Goal: Transaction & Acquisition: Book appointment/travel/reservation

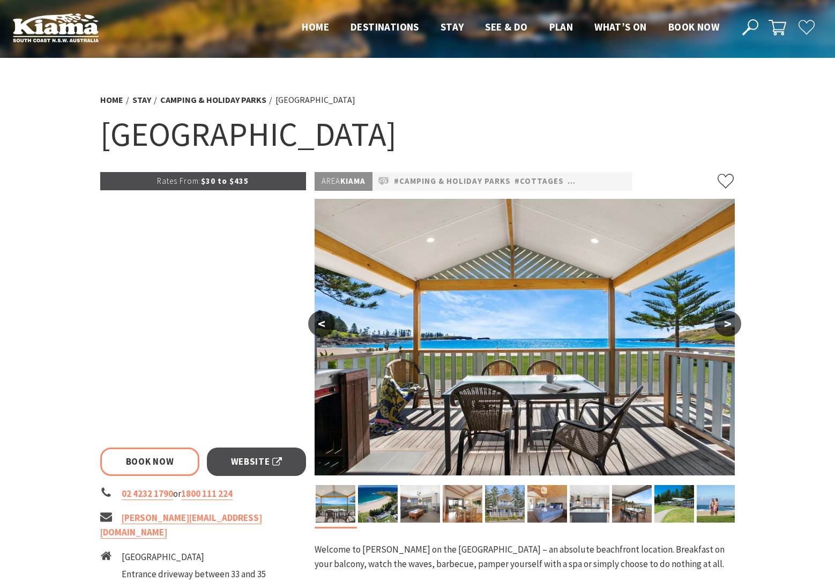
select select "3"
select select "2"
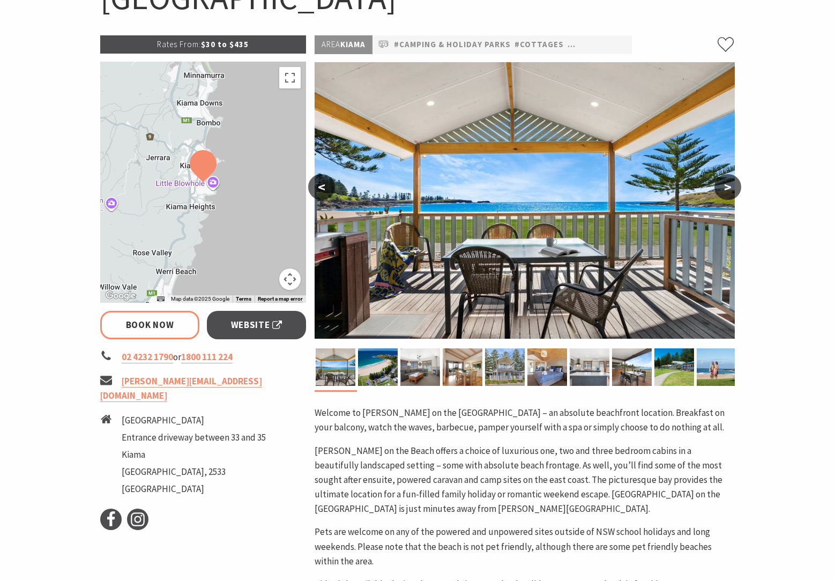
scroll to position [211, 0]
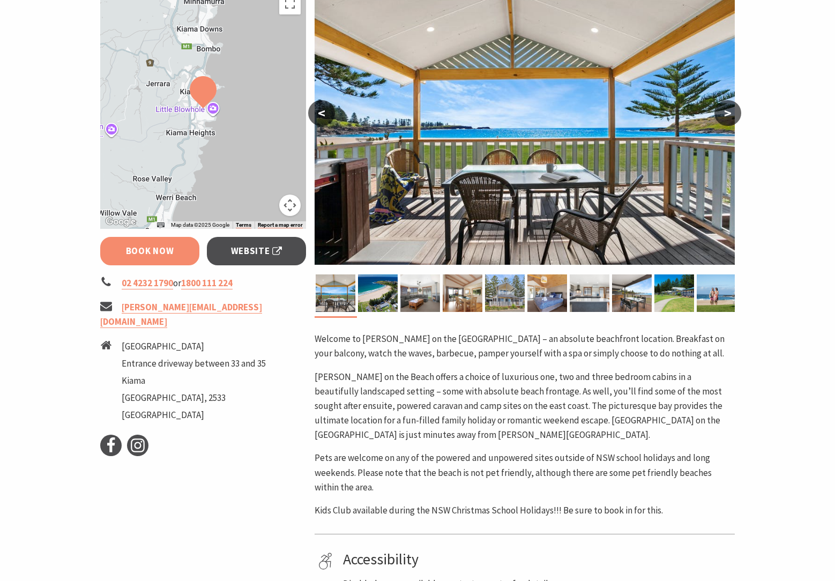
click at [147, 258] on link "Book Now" at bounding box center [149, 251] width 99 height 28
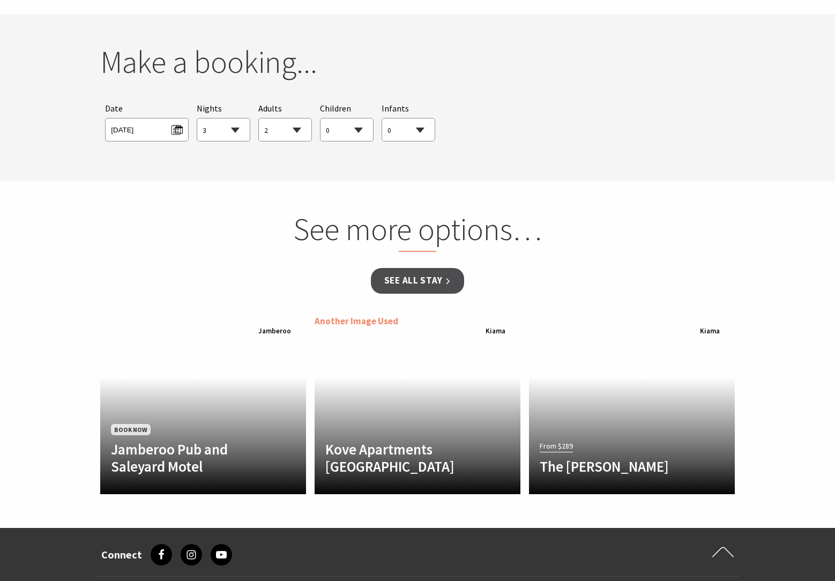
scroll to position [977, 0]
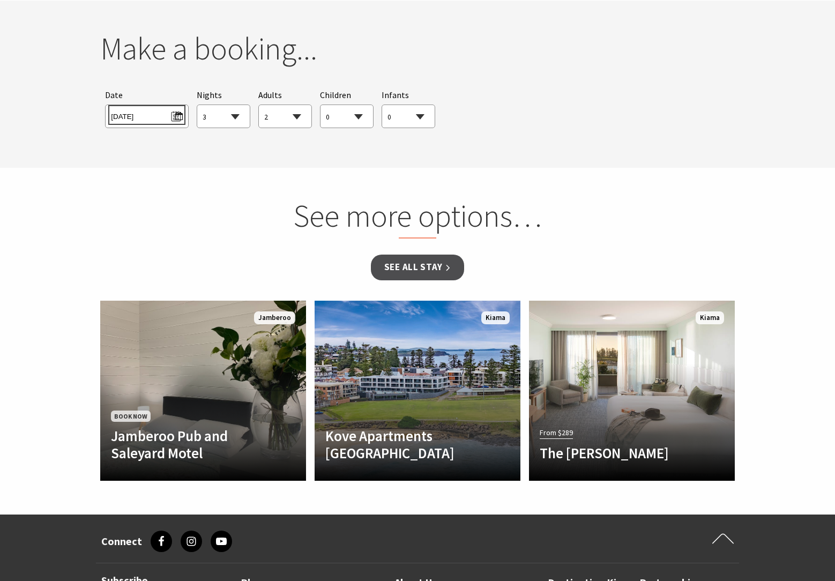
click at [168, 118] on span "[DATE]" at bounding box center [146, 115] width 71 height 14
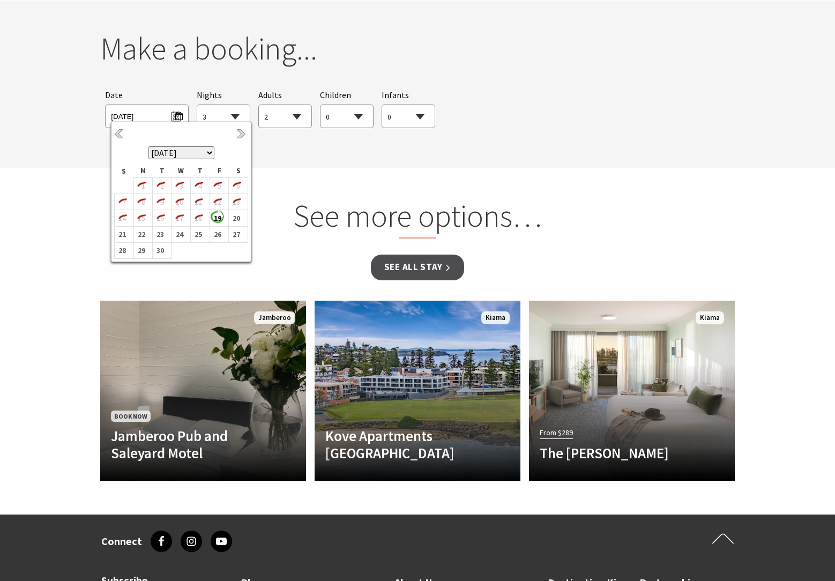
click at [207, 152] on select "[DATE] [DATE] [DATE] [DATE] [DATE] [DATE] [DATE] [DATE] [DATE] [DATE] [DATE] [D…" at bounding box center [181, 152] width 66 height 13
click at [126, 201] on b "5" at bounding box center [122, 202] width 14 height 14
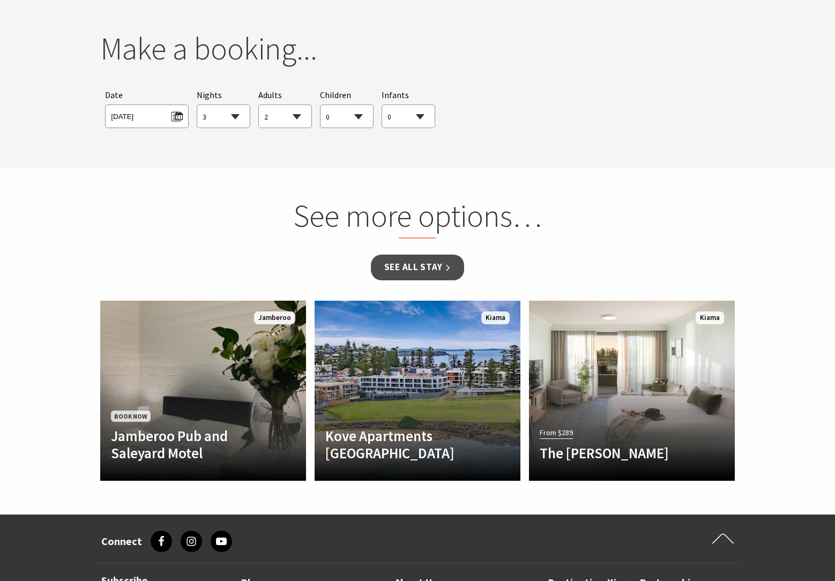
click at [236, 116] on select "1 2 3 4 5 6 7 8 9 10 11 12 13 14 15 16 17 18 19 20 21 22 23 24 25 26 27 28 29 30" at bounding box center [223, 117] width 53 height 24
select select "4"
click at [356, 115] on select "0 1 2 3 4 5 6 7 8 9 10 11 12 13 14 15 16 17 18 19 20 21 22 23 24 25 26 27 28 29…" at bounding box center [346, 117] width 53 height 24
select select "1"
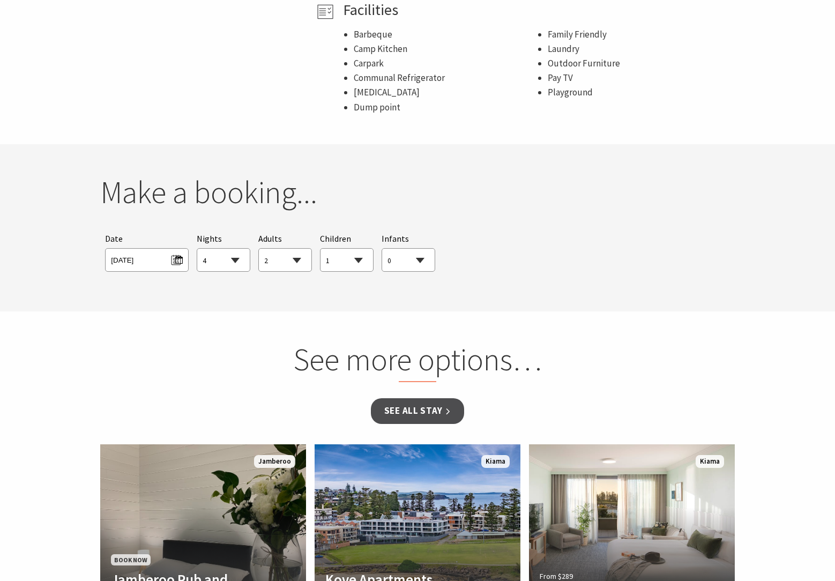
scroll to position [983, 0]
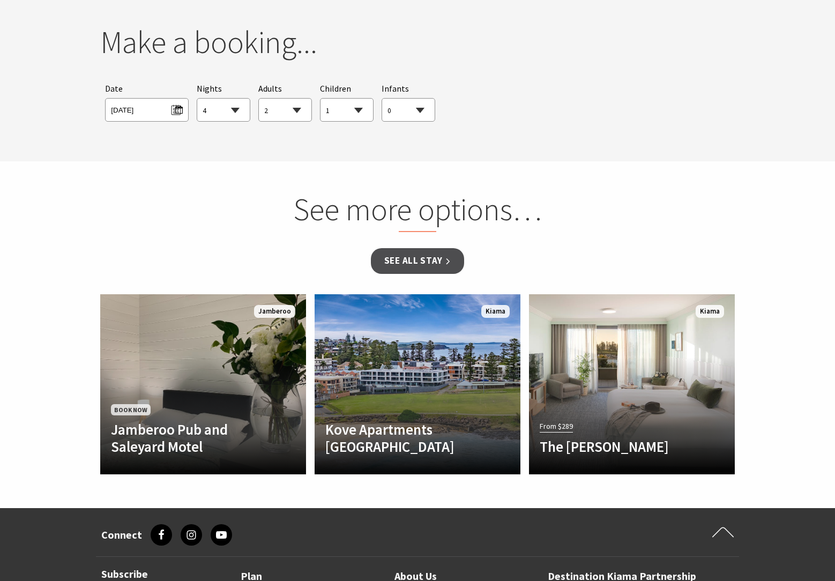
click at [491, 113] on div "Searching for Accommodation Tours Events Car Hire Packages Date [DATE] Nights 1…" at bounding box center [417, 102] width 634 height 50
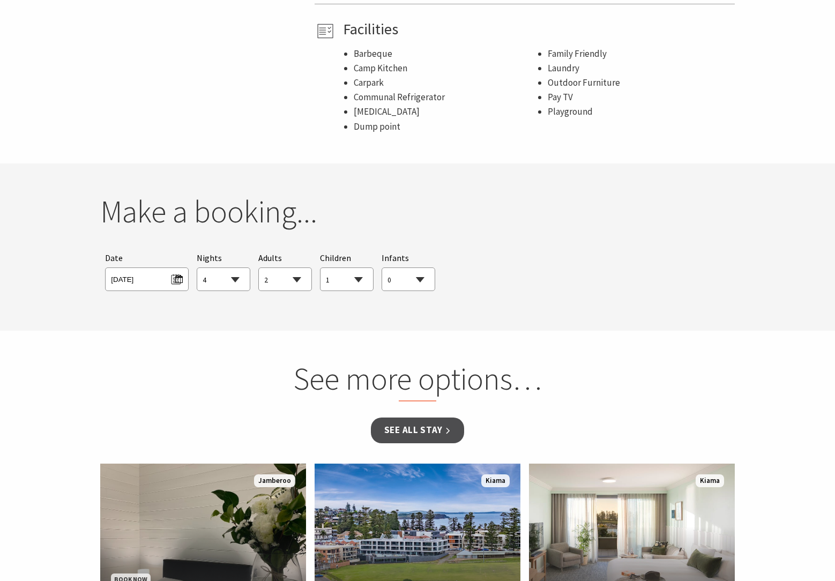
scroll to position [817, 0]
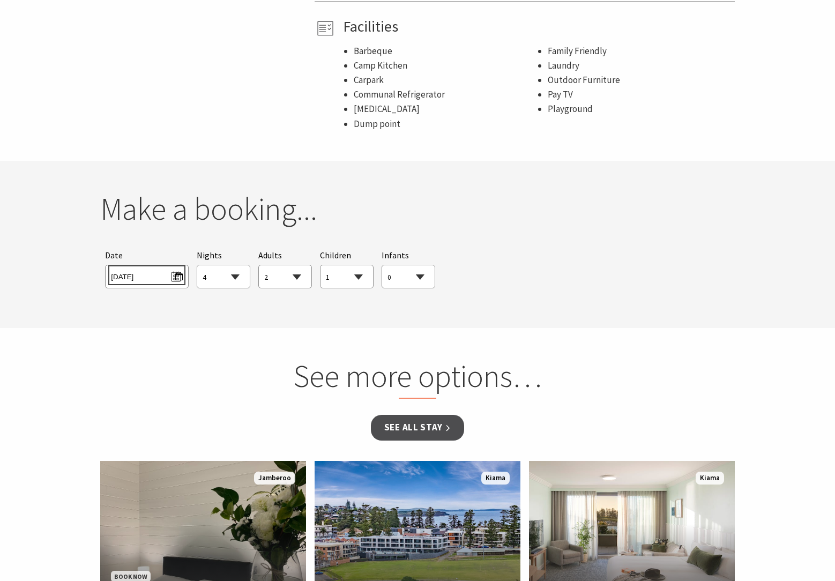
click at [139, 275] on span "[DATE]" at bounding box center [146, 275] width 71 height 14
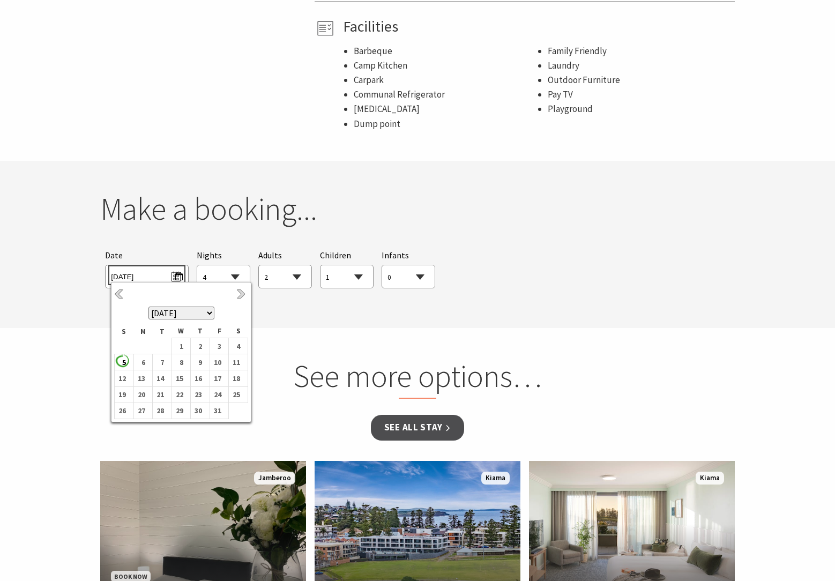
click at [139, 275] on span "[DATE]" at bounding box center [146, 275] width 71 height 14
click at [499, 239] on div "Make a booking... Searching for Accommodation Tours Events Car Hire Packages Da…" at bounding box center [417, 244] width 643 height 108
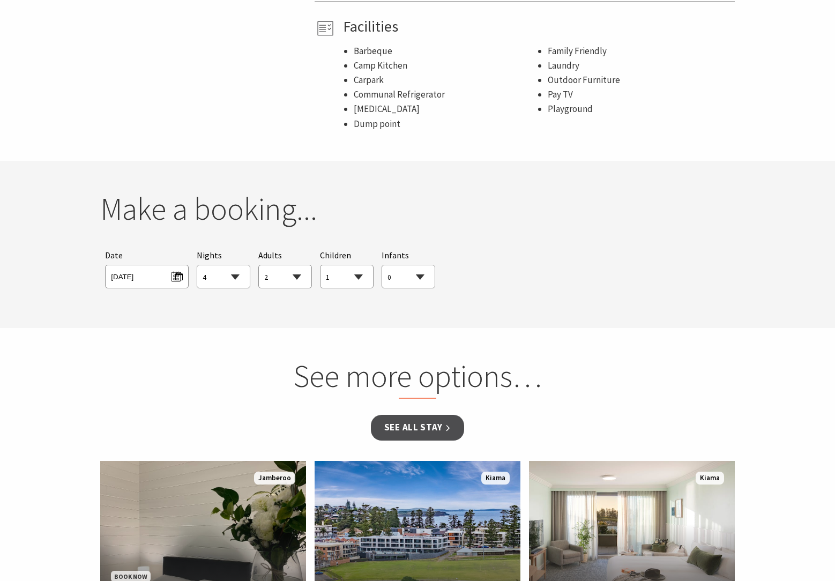
click at [421, 279] on select "0 1 2 3 4 5 6 7 8 9 10 11 12 13 14 15 16 17 18 19 20 21 22 23 24 25 26 27 28 29…" at bounding box center [408, 277] width 53 height 24
click at [511, 258] on div "Searching for Accommodation Tours Events Car Hire Packages Date [DATE] Nights 1…" at bounding box center [417, 268] width 634 height 50
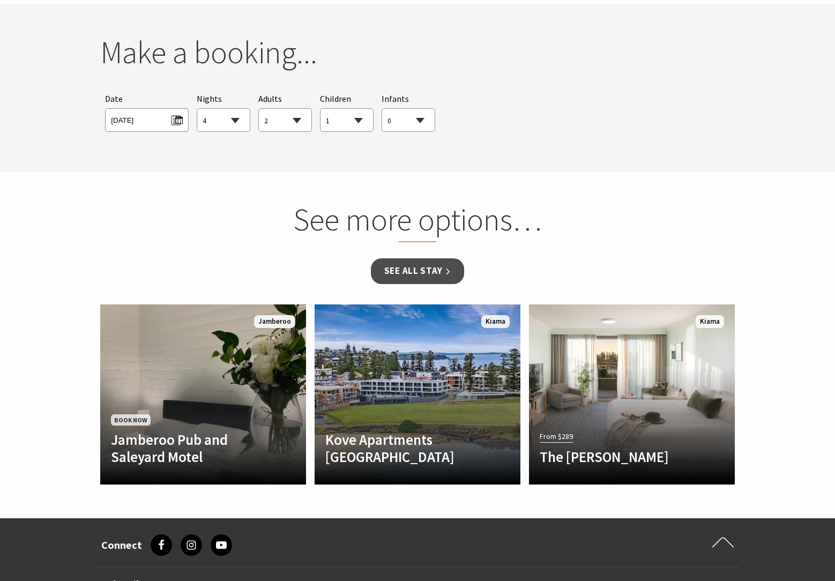
scroll to position [977, 0]
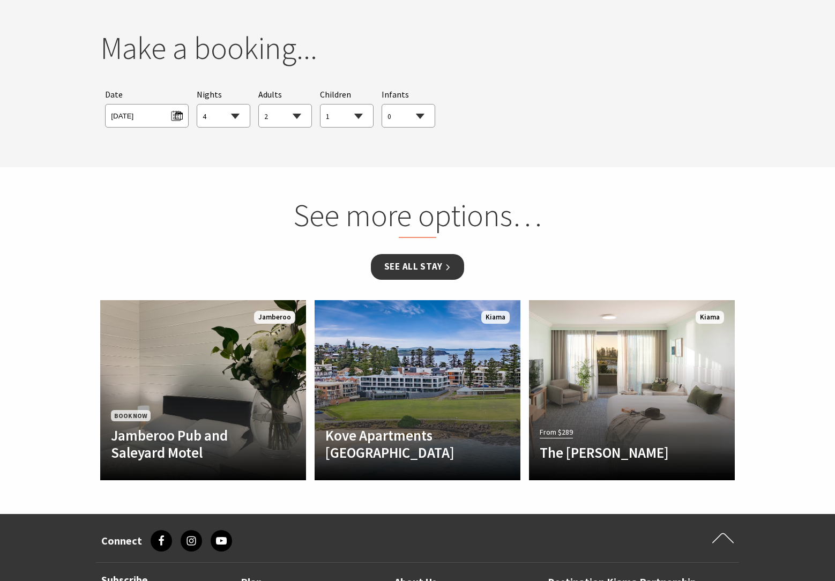
click at [410, 272] on link "See all Stay" at bounding box center [417, 266] width 93 height 25
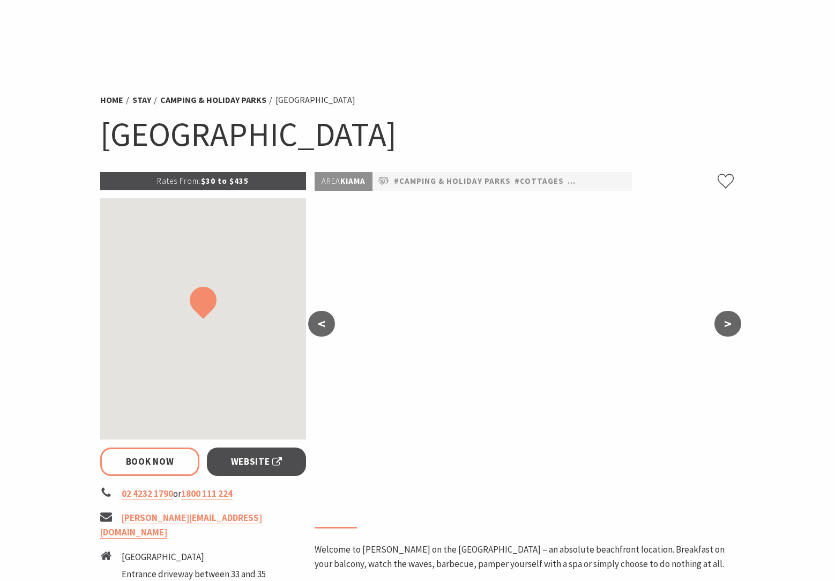
select select "4"
select select "2"
select select "1"
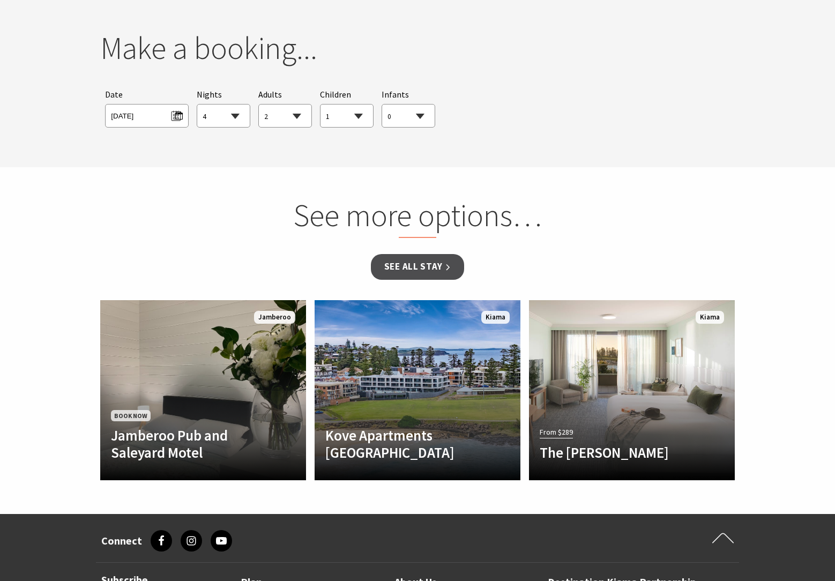
click at [239, 114] on select "1 2 3 4 5 6 7 8 9 10 11 12 13 14 15 16 17 18 19 20 21 22 23 24 25 26 27 28 29 30" at bounding box center [223, 116] width 53 height 24
click at [236, 116] on select "1 2 3 4 5 6 7 8 9 10 11 12 13 14 15 16 17 18 19 20 21 22 23 24 25 26 27 28 29 30" at bounding box center [223, 116] width 53 height 24
select select "4"
click at [299, 114] on select "0 1 2 3 4 5 6 7 8 9 10 11 12 13 14 15 16 17 18 19 20 21 22 23 24 25 26 27 28 29…" at bounding box center [285, 116] width 53 height 24
